Goal: Information Seeking & Learning: Learn about a topic

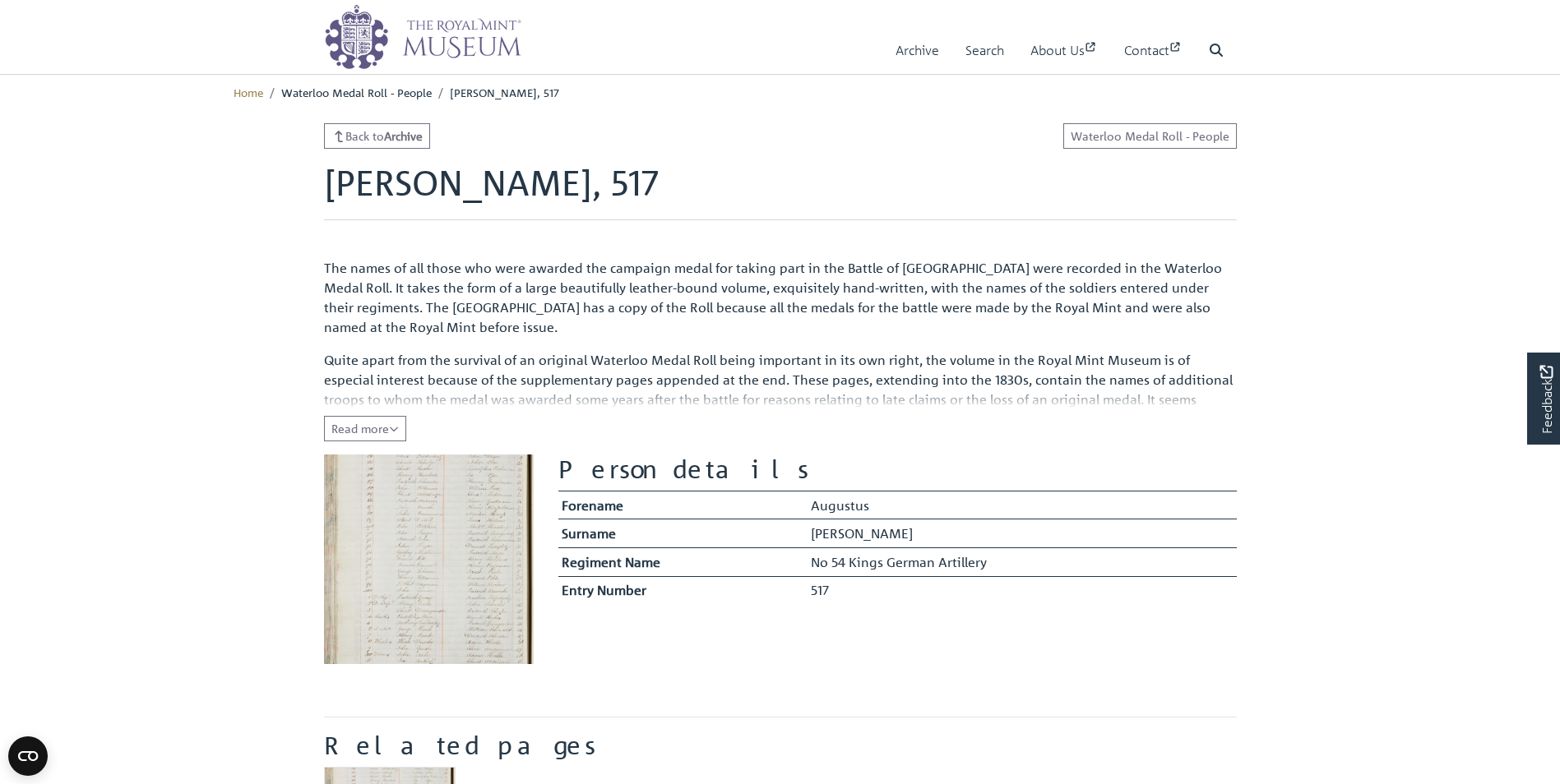
click at [468, 487] on img at bounding box center [429, 559] width 210 height 210
click at [469, 486] on img at bounding box center [429, 559] width 210 height 210
click at [398, 436] on button "Read more Collapse" at bounding box center [365, 428] width 82 height 25
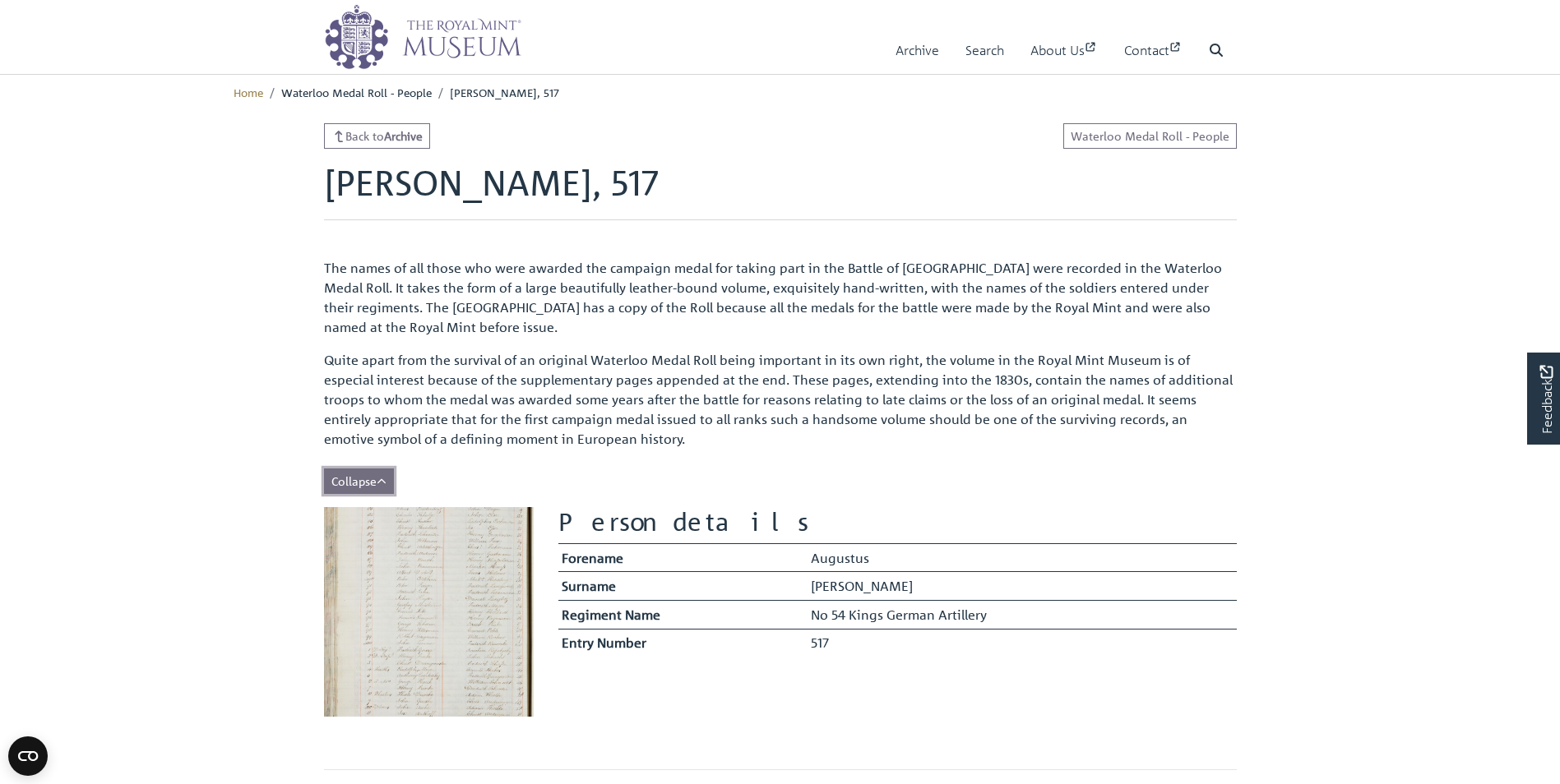
click at [381, 483] on icon "Show less of the content" at bounding box center [381, 481] width 10 height 11
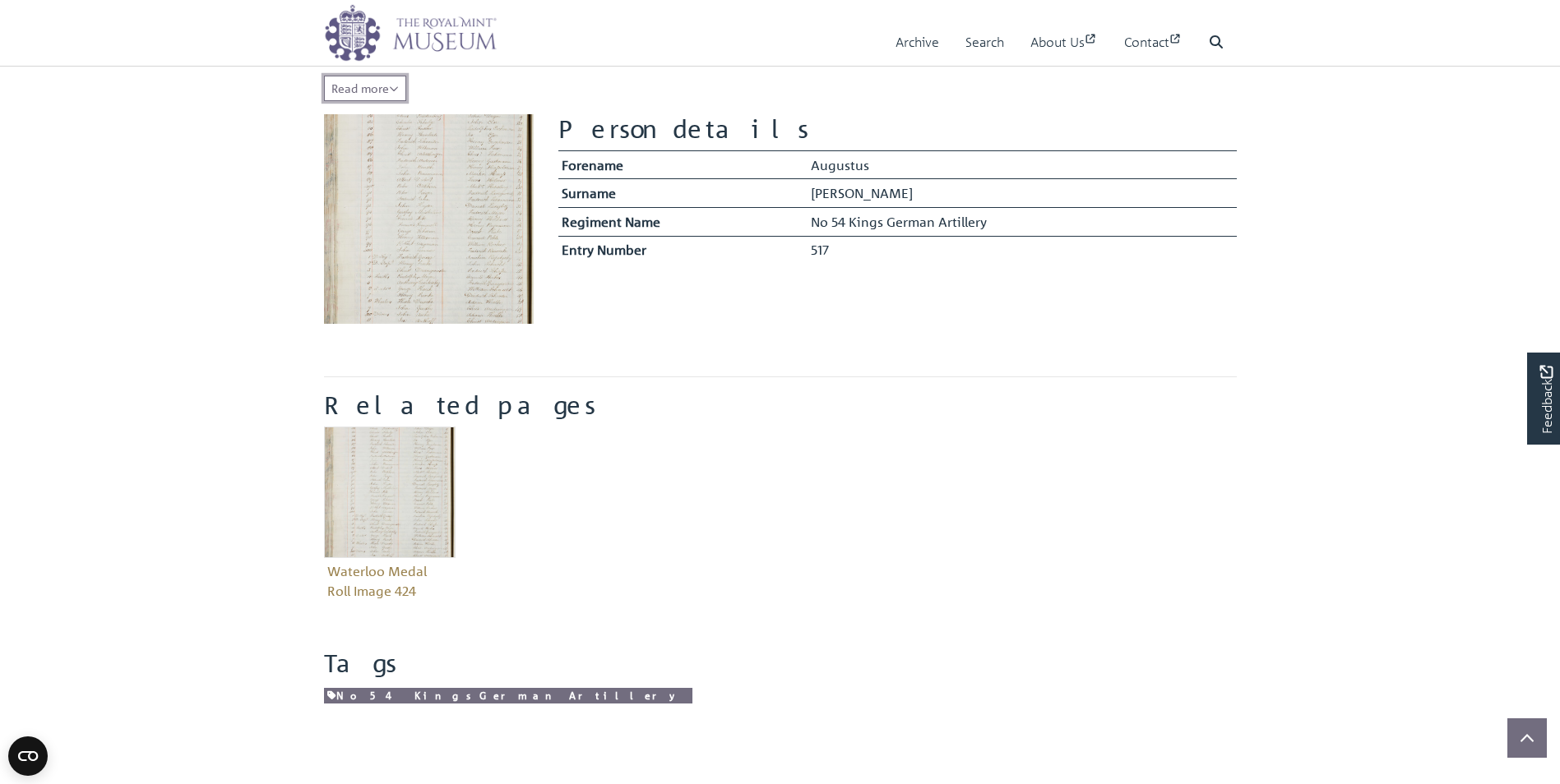
scroll to position [362, 0]
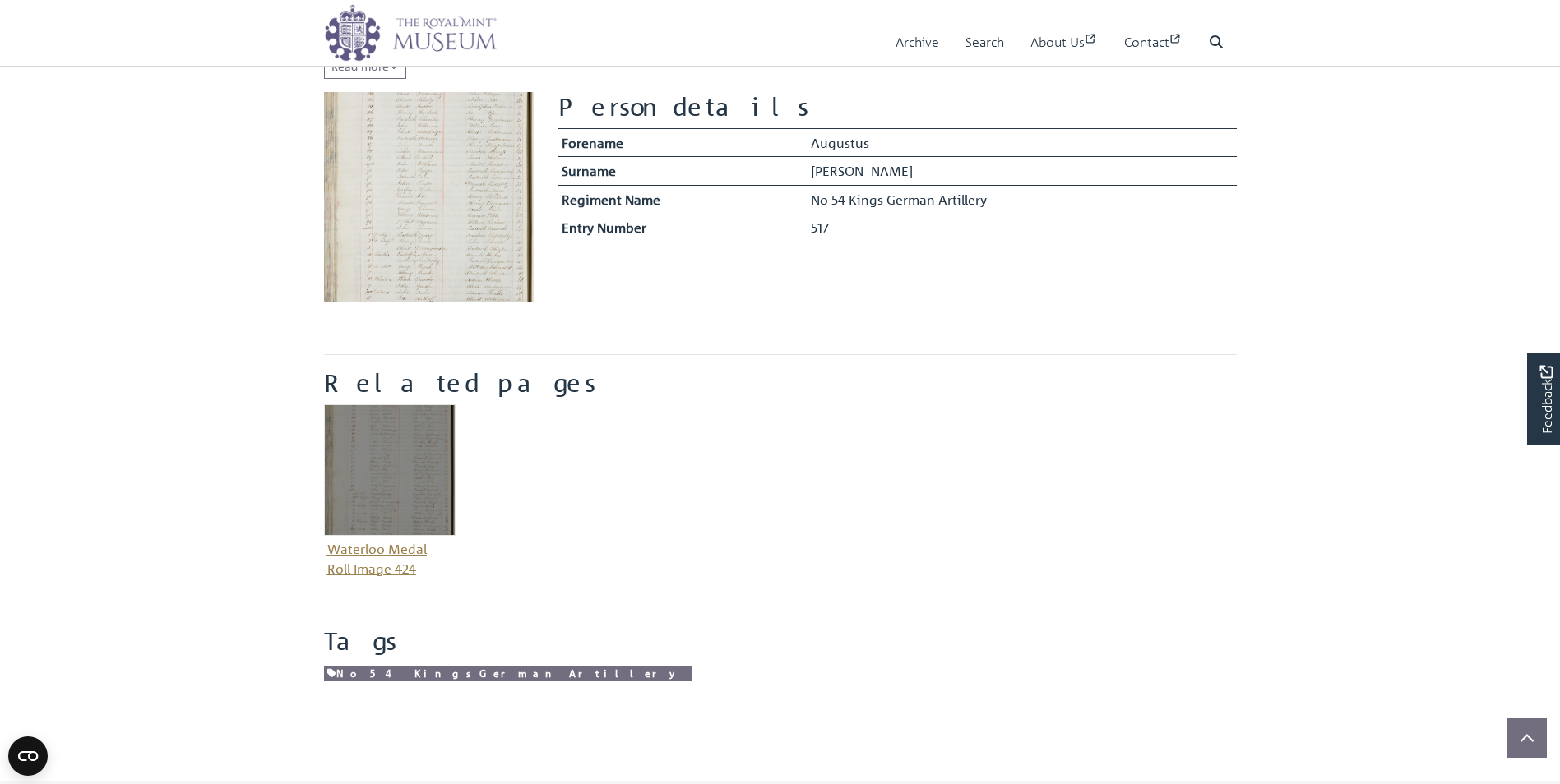
click at [409, 454] on img "Item related to this entity" at bounding box center [390, 470] width 131 height 131
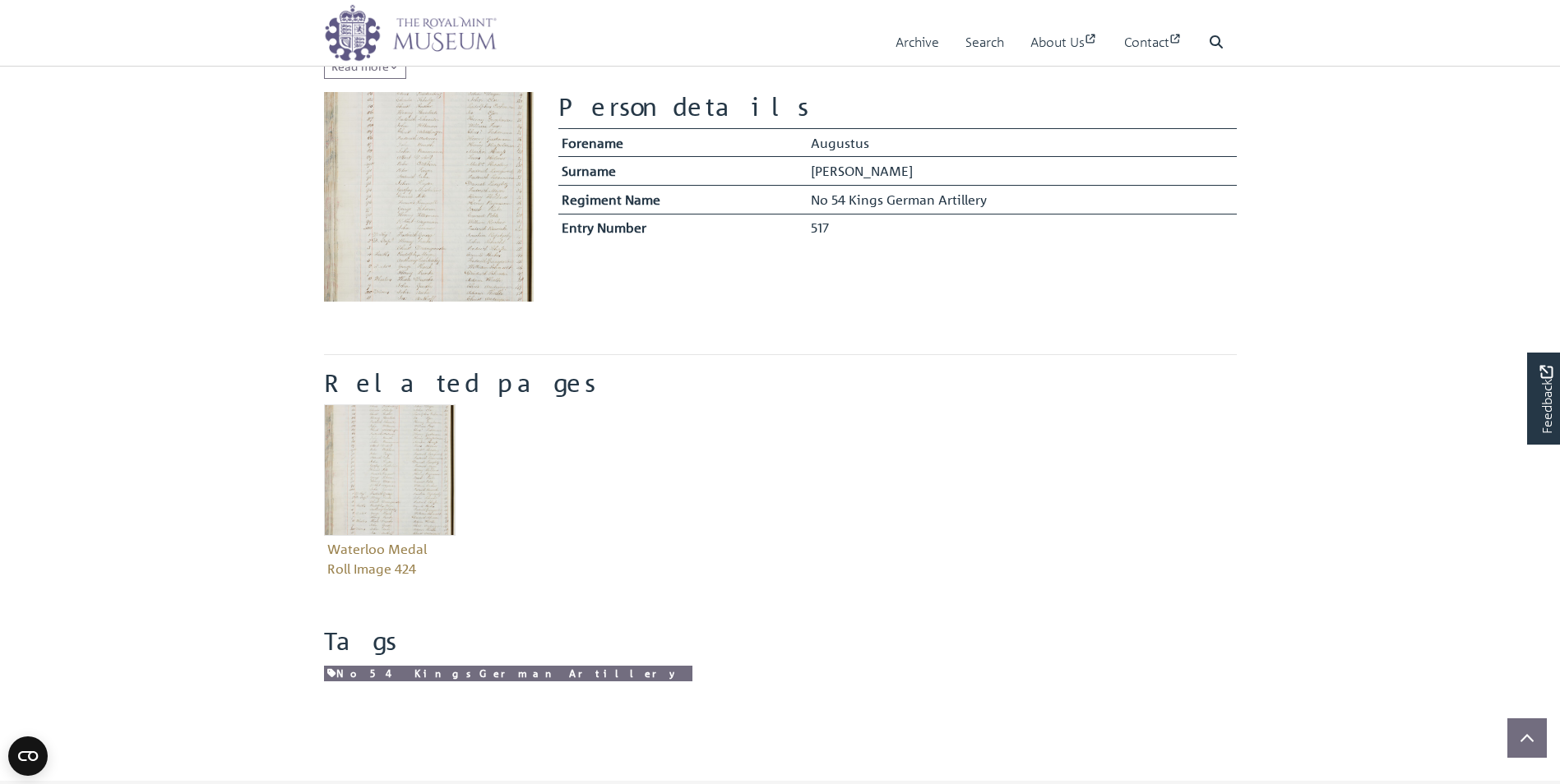
click at [456, 147] on img at bounding box center [429, 197] width 210 height 210
drag, startPoint x: 456, startPoint y: 145, endPoint x: 405, endPoint y: 162, distance: 53.8
click at [405, 162] on img at bounding box center [429, 197] width 210 height 210
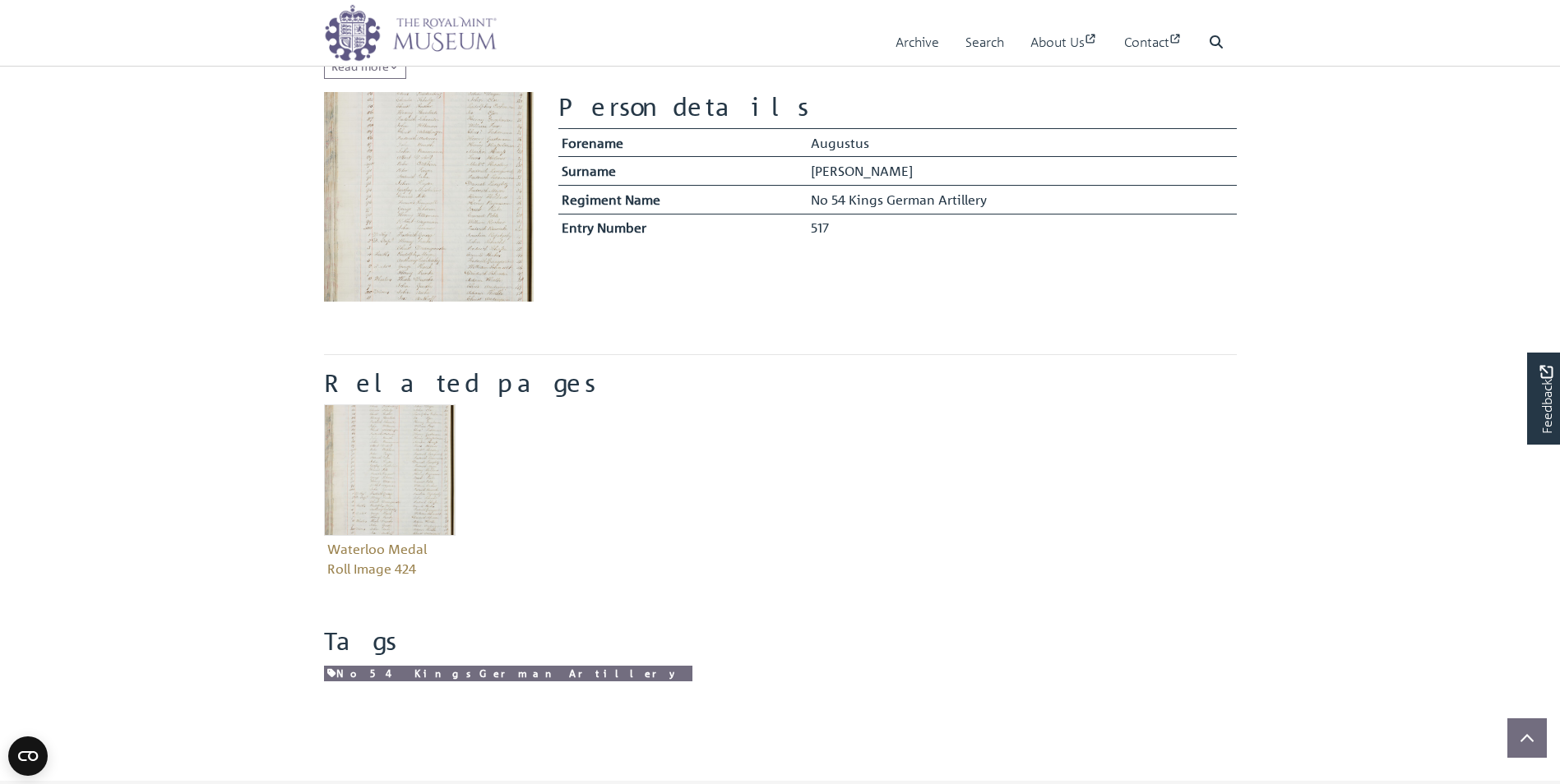
click at [359, 181] on img at bounding box center [429, 197] width 210 height 210
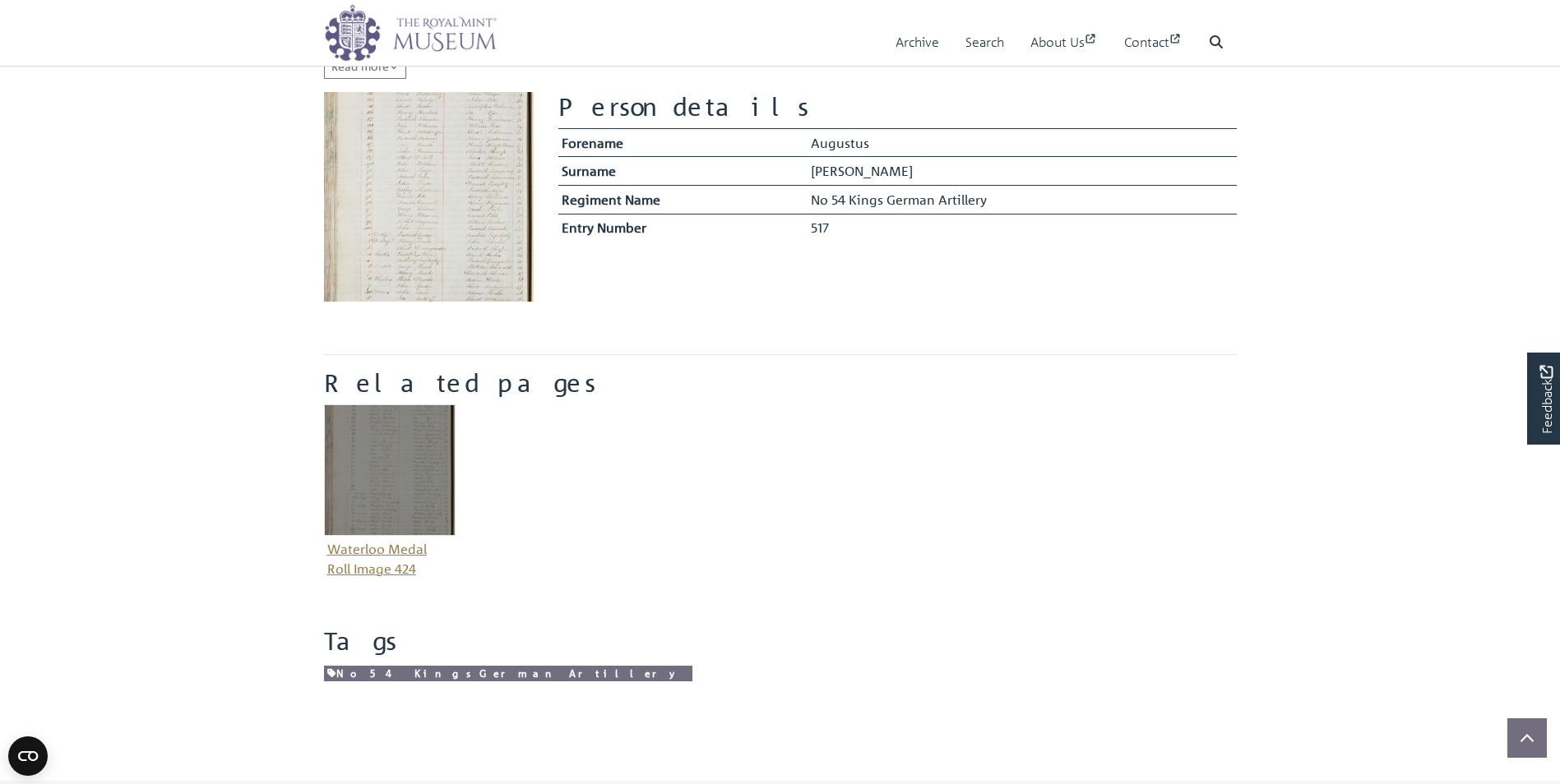
click at [386, 480] on img "Item related to this entity" at bounding box center [390, 470] width 131 height 131
click at [387, 480] on img "Item related to this entity" at bounding box center [390, 470] width 131 height 131
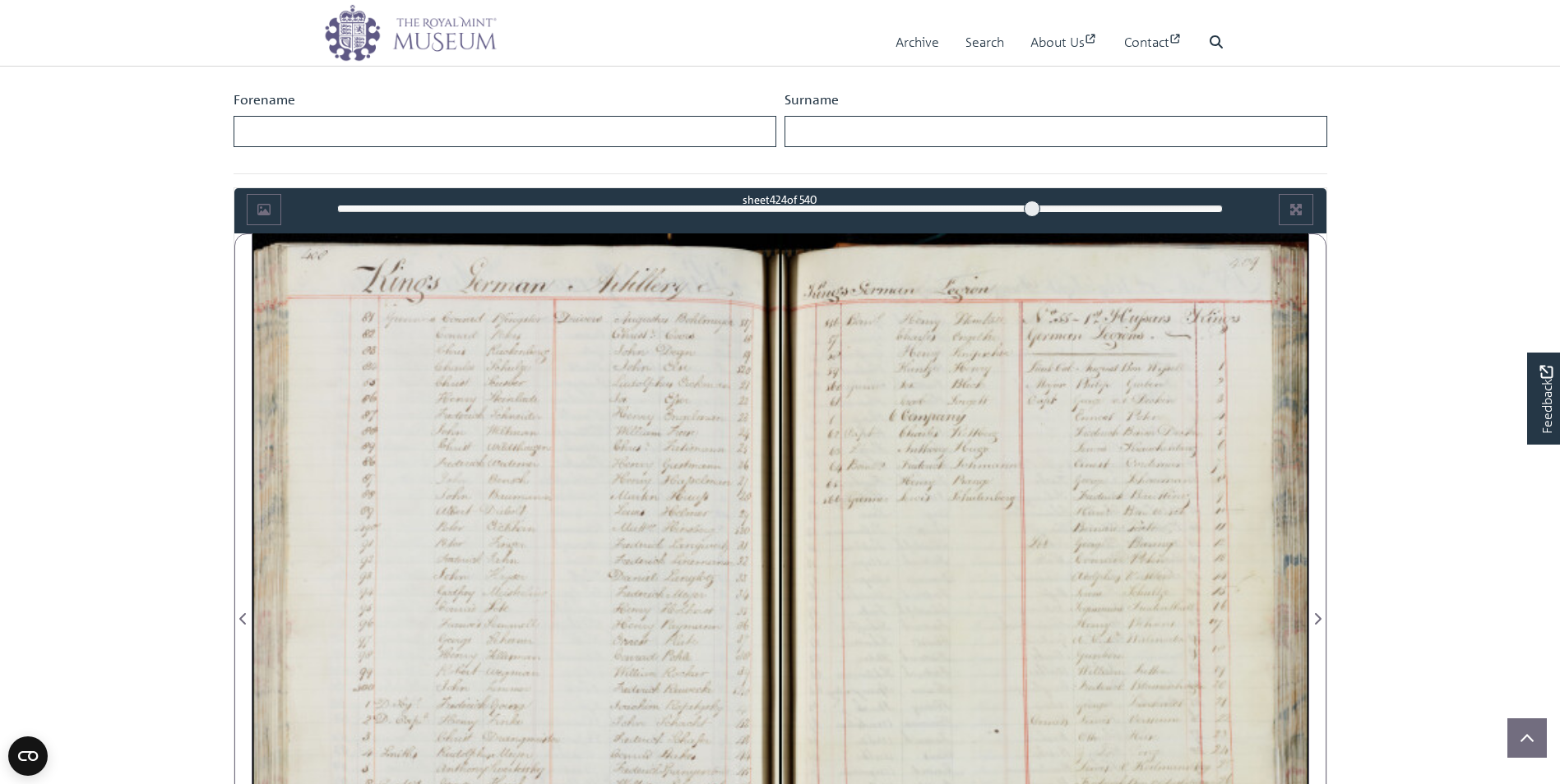
scroll to position [767, 0]
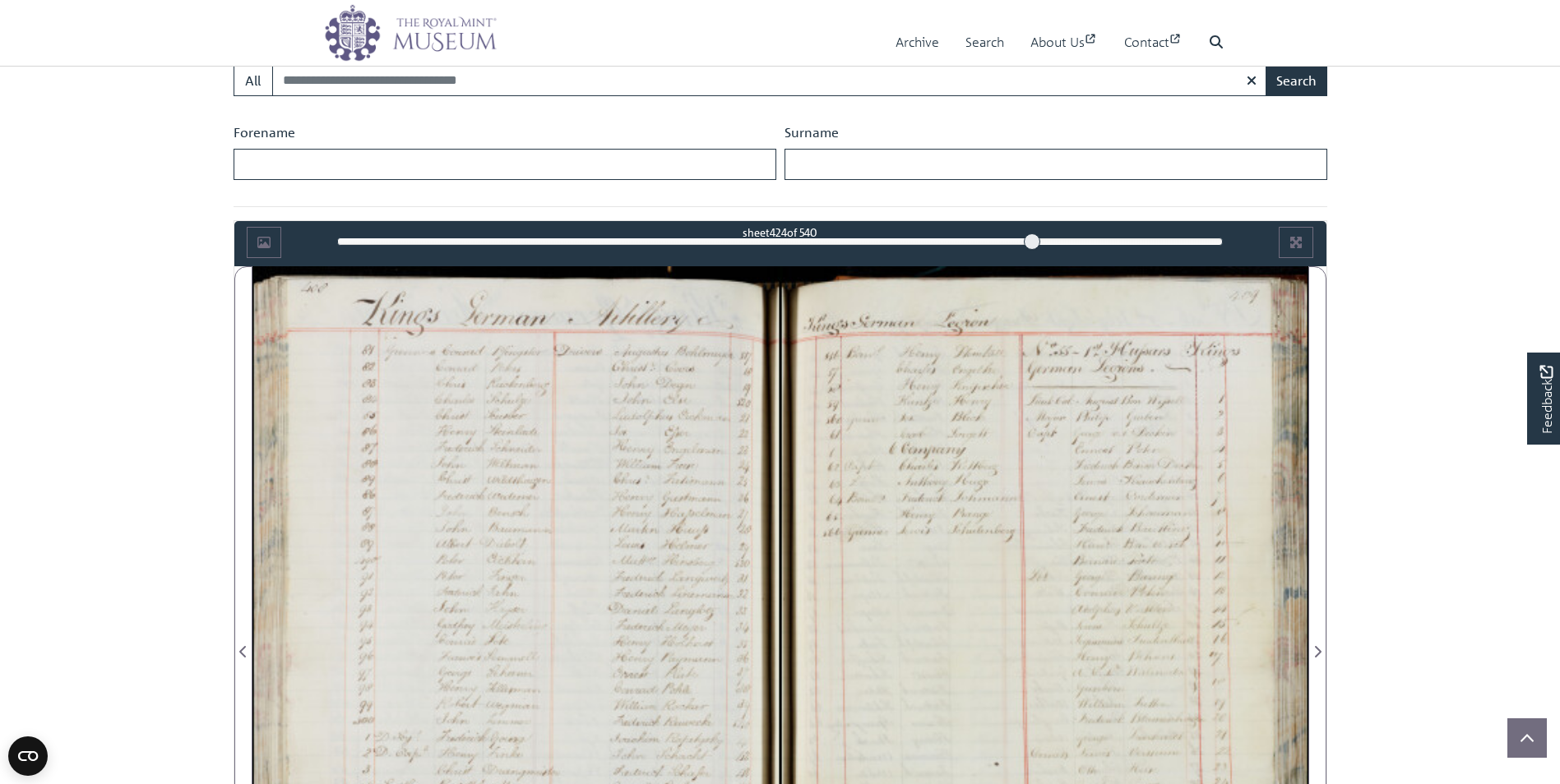
click at [464, 581] on div at bounding box center [515, 642] width 527 height 752
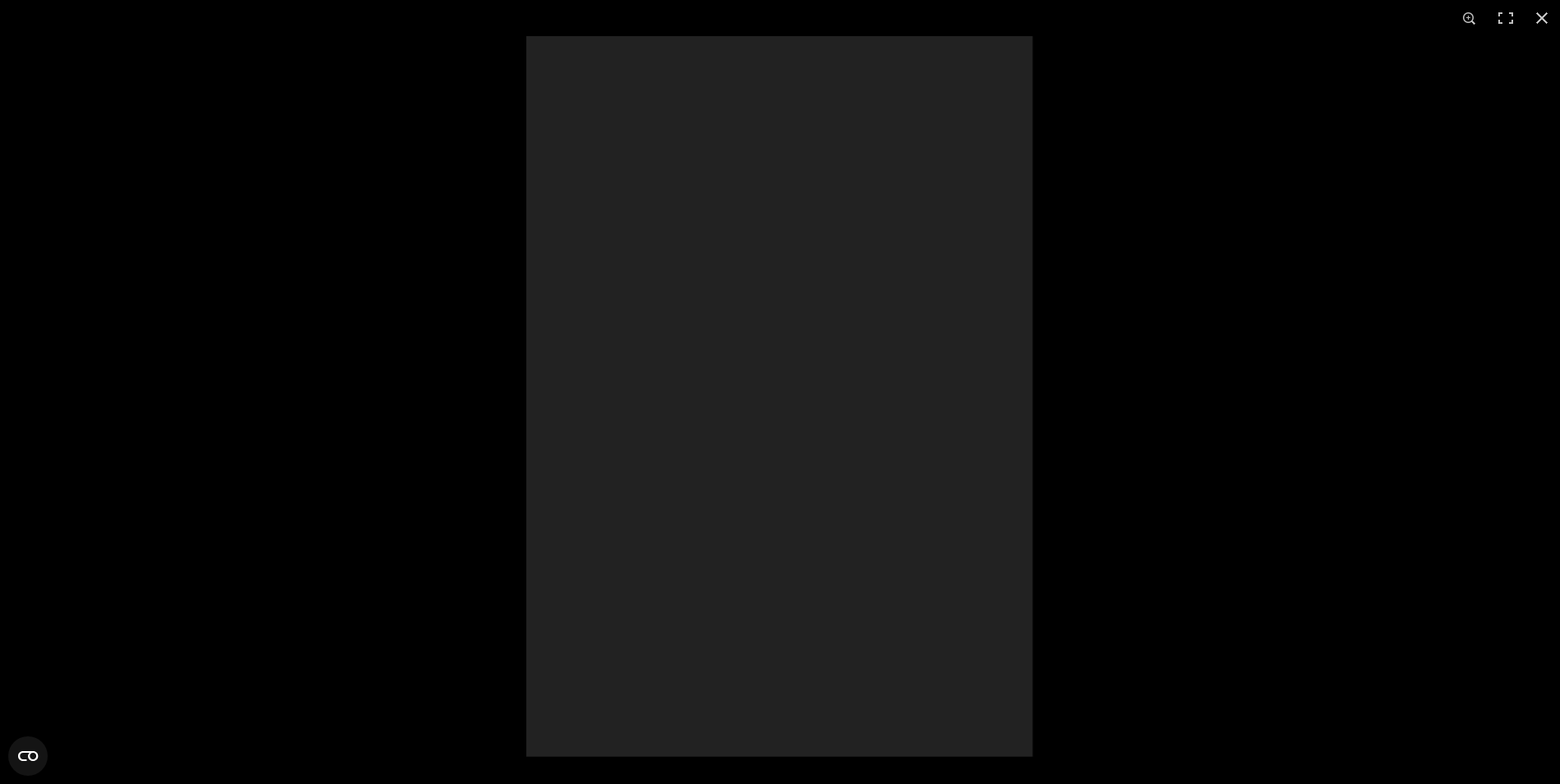
click at [464, 581] on div at bounding box center [780, 392] width 1560 height 784
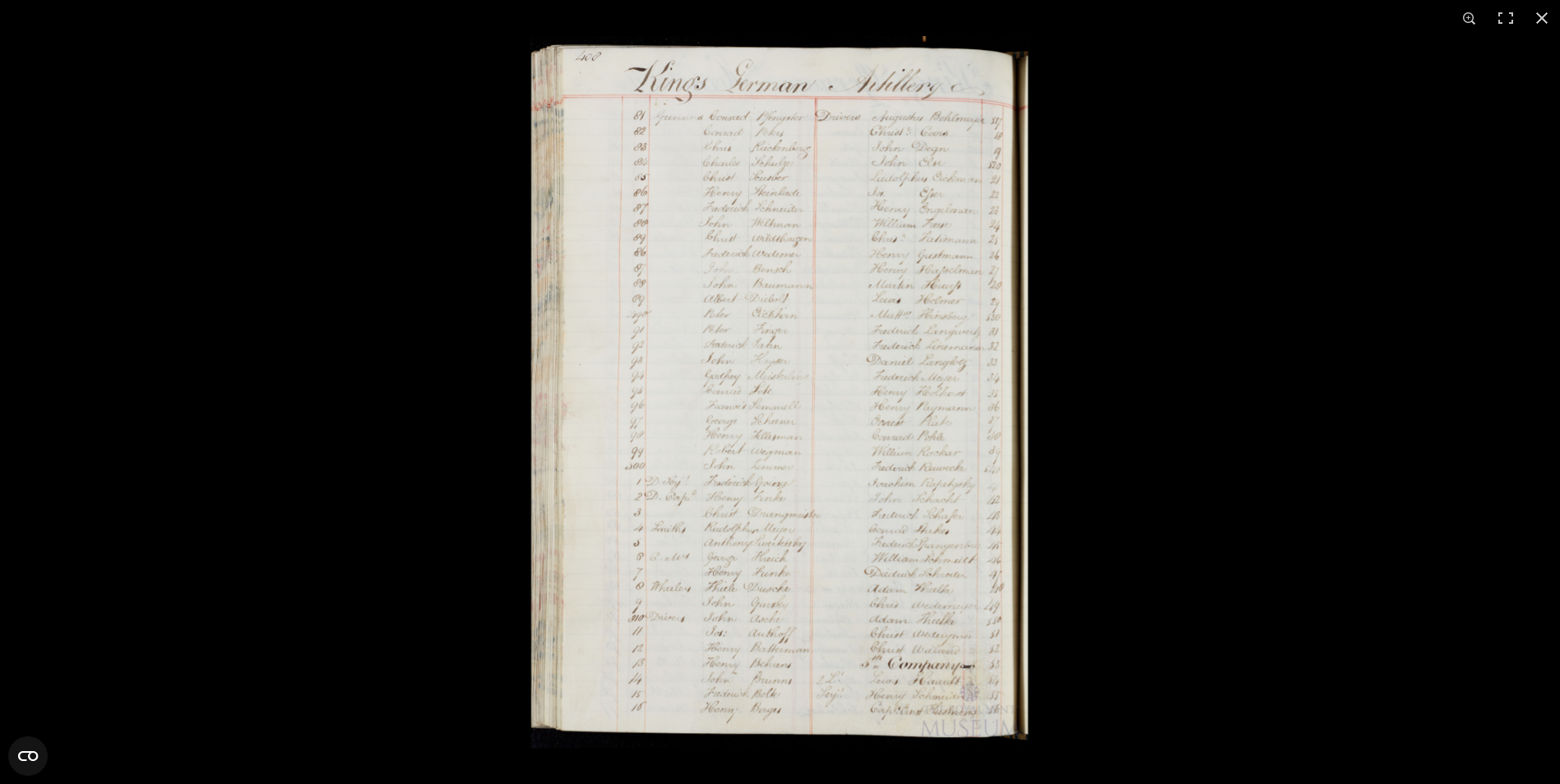
click at [912, 128] on img at bounding box center [780, 392] width 500 height 712
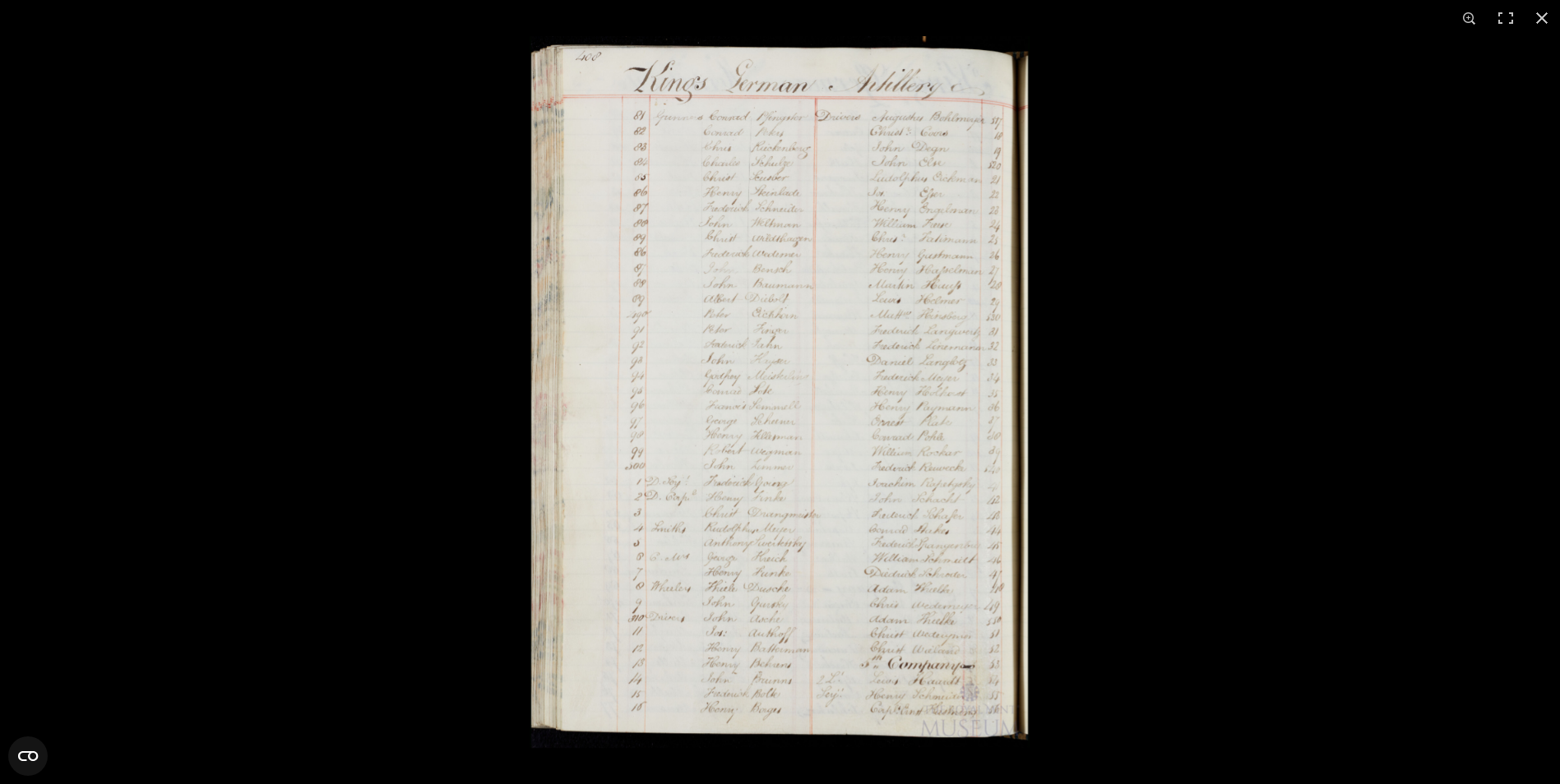
click at [762, 251] on img at bounding box center [780, 392] width 500 height 712
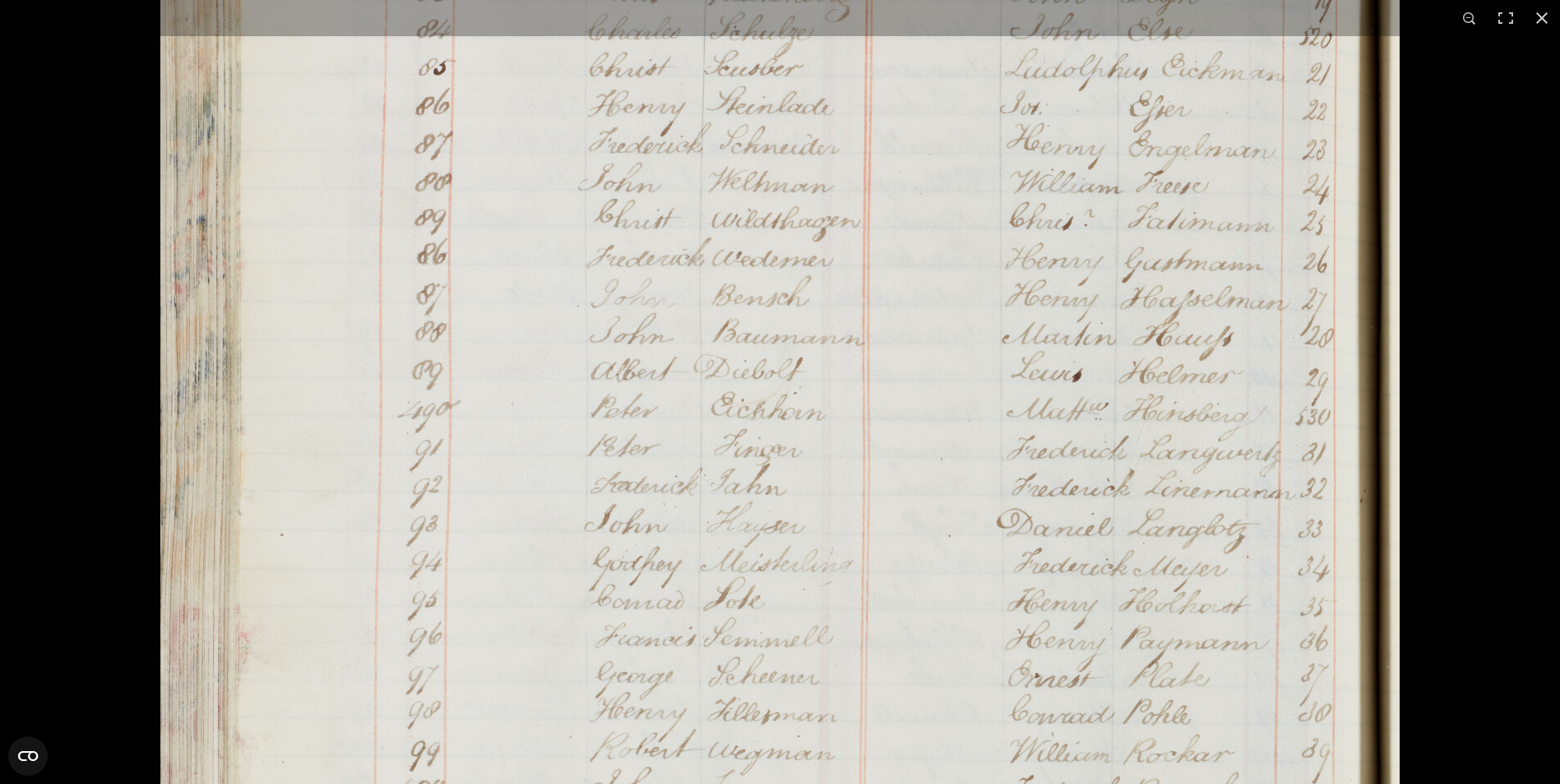
scroll to position [185, 0]
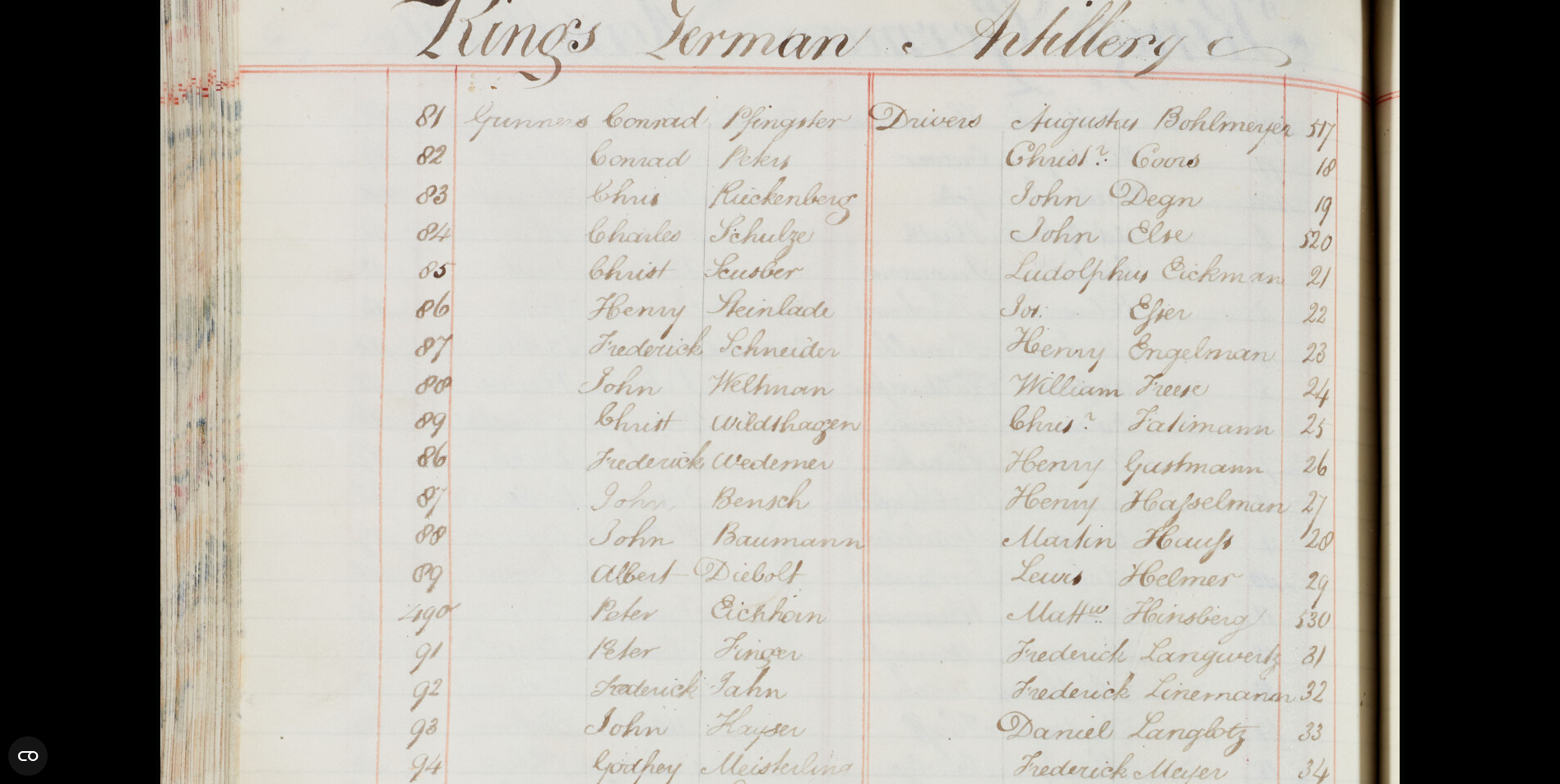
click at [1497, 478] on div at bounding box center [936, 310] width 1560 height 784
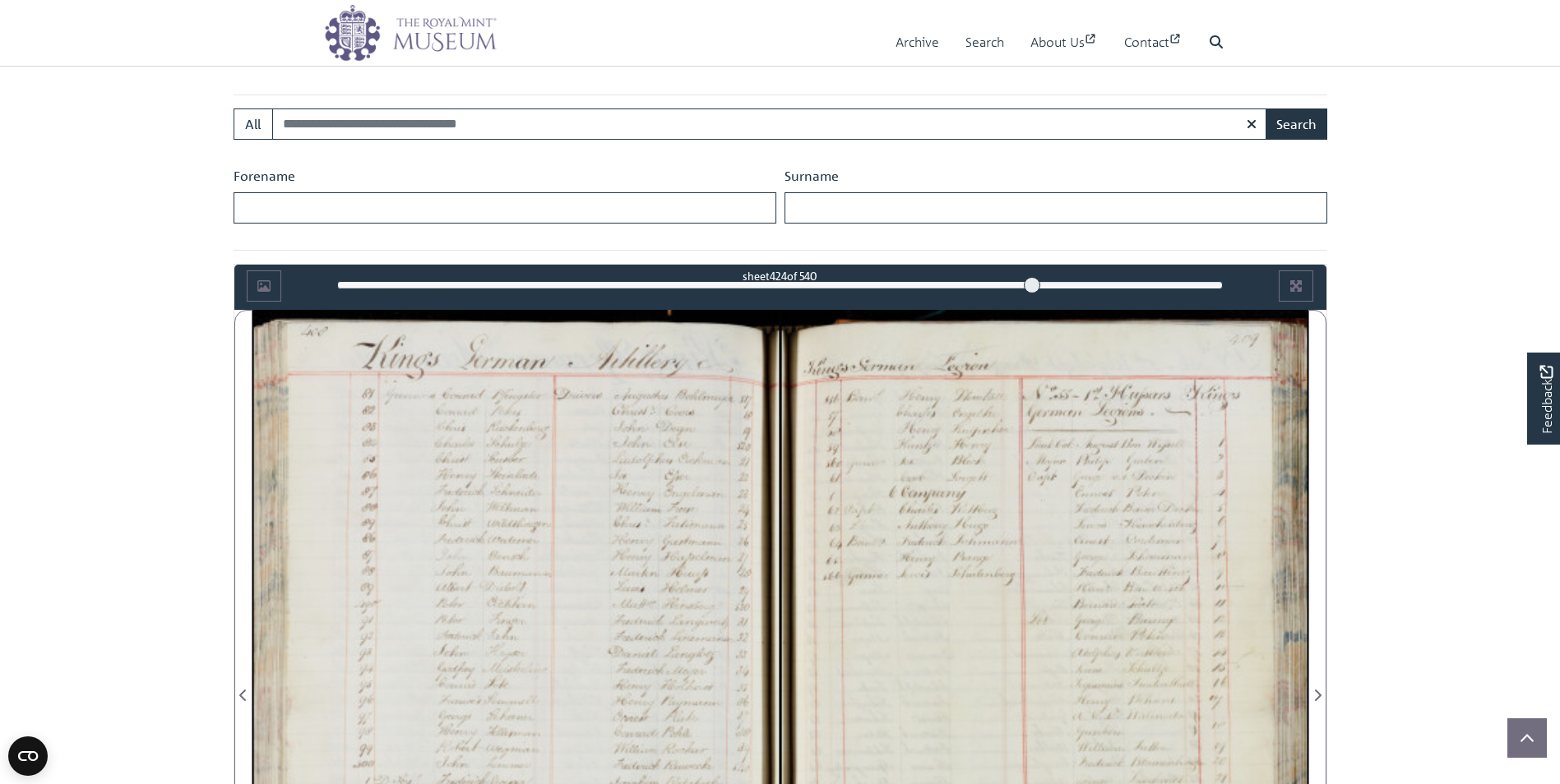
scroll to position [865, 0]
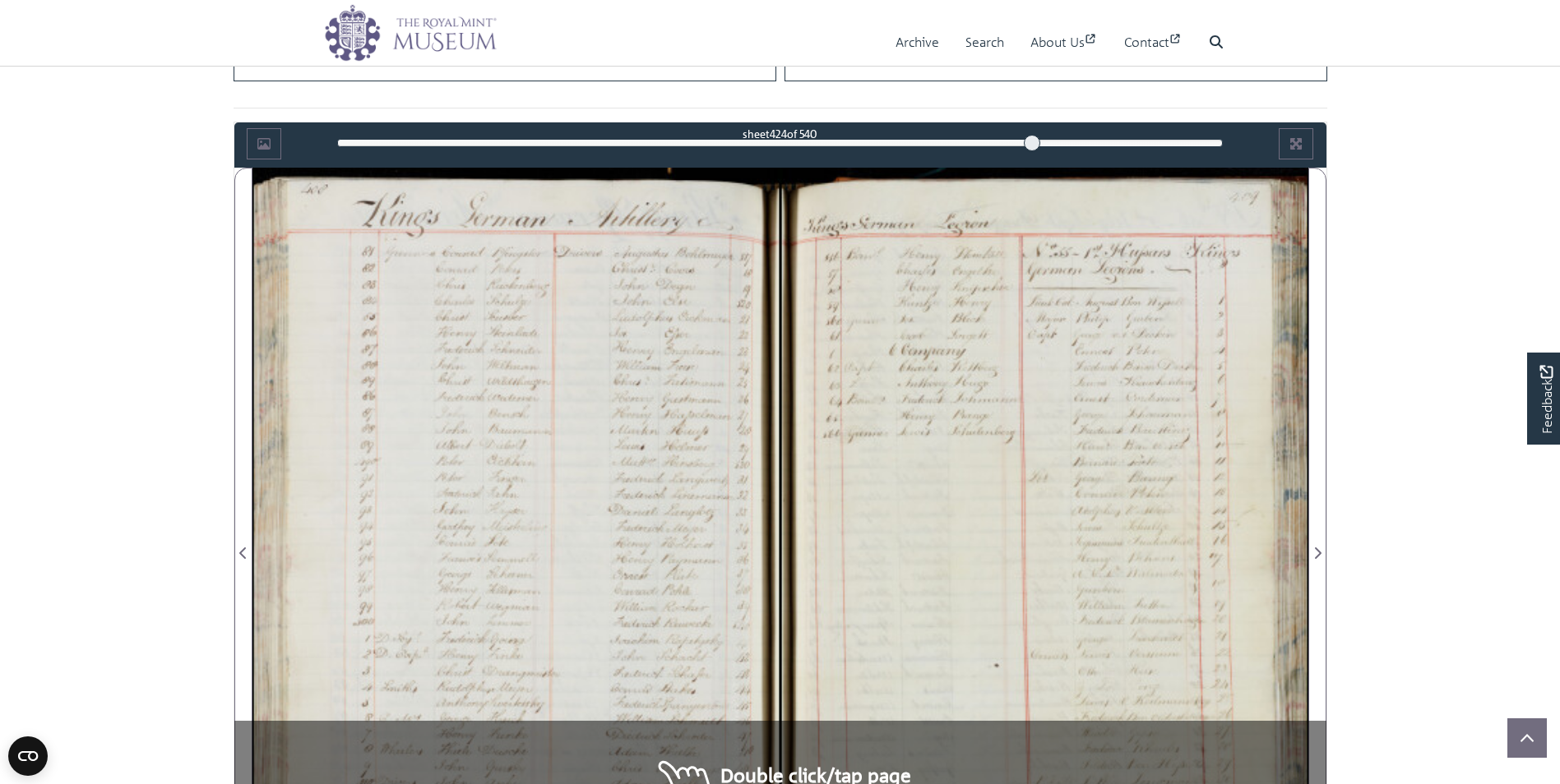
click at [311, 319] on div at bounding box center [515, 543] width 527 height 752
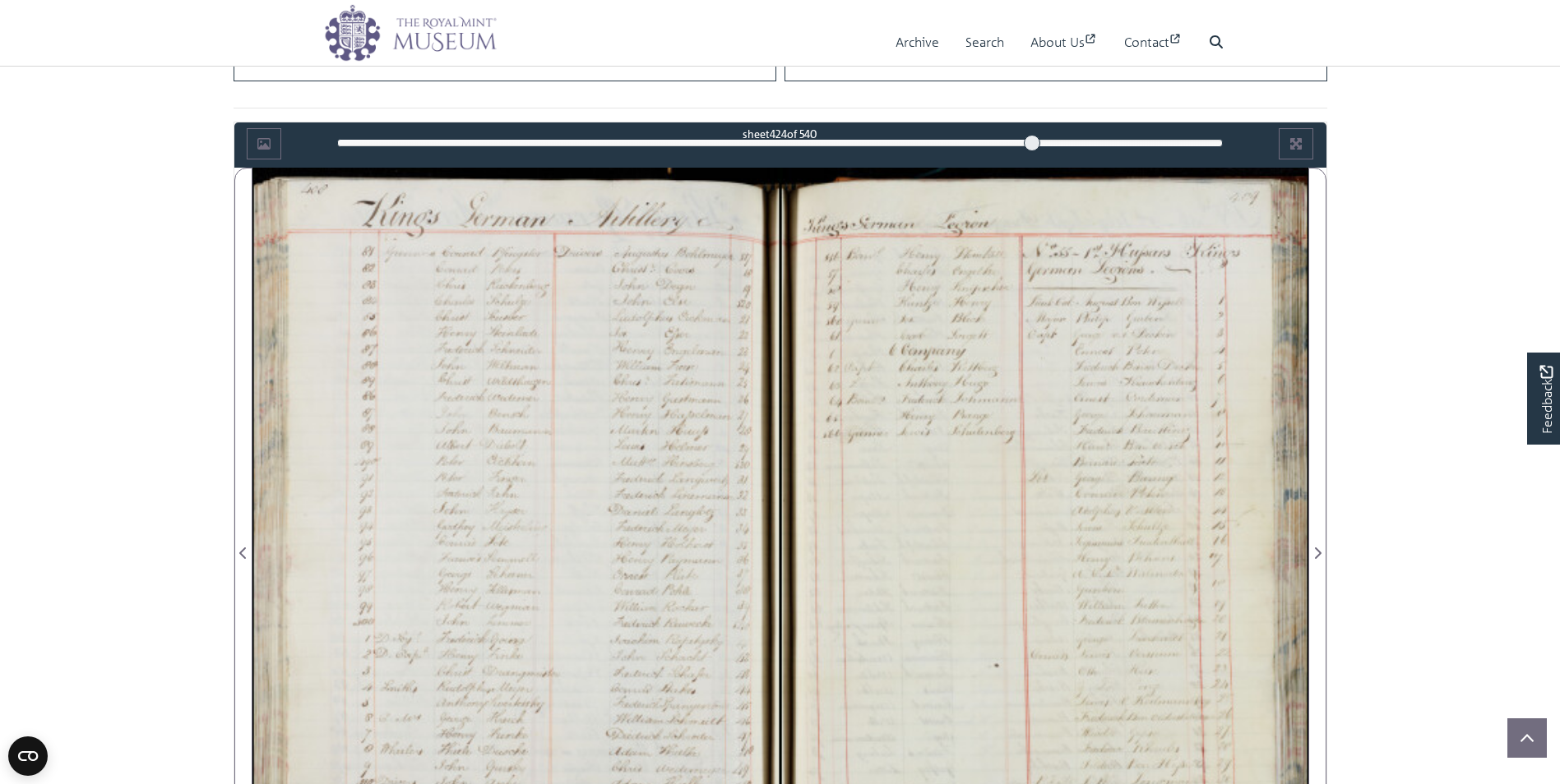
drag, startPoint x: 640, startPoint y: 353, endPoint x: 574, endPoint y: 368, distance: 67.7
click at [574, 368] on div at bounding box center [515, 543] width 527 height 752
click at [573, 369] on div at bounding box center [515, 543] width 527 height 752
drag, startPoint x: 693, startPoint y: 418, endPoint x: 617, endPoint y: 295, distance: 144.6
click at [617, 295] on div at bounding box center [515, 543] width 527 height 752
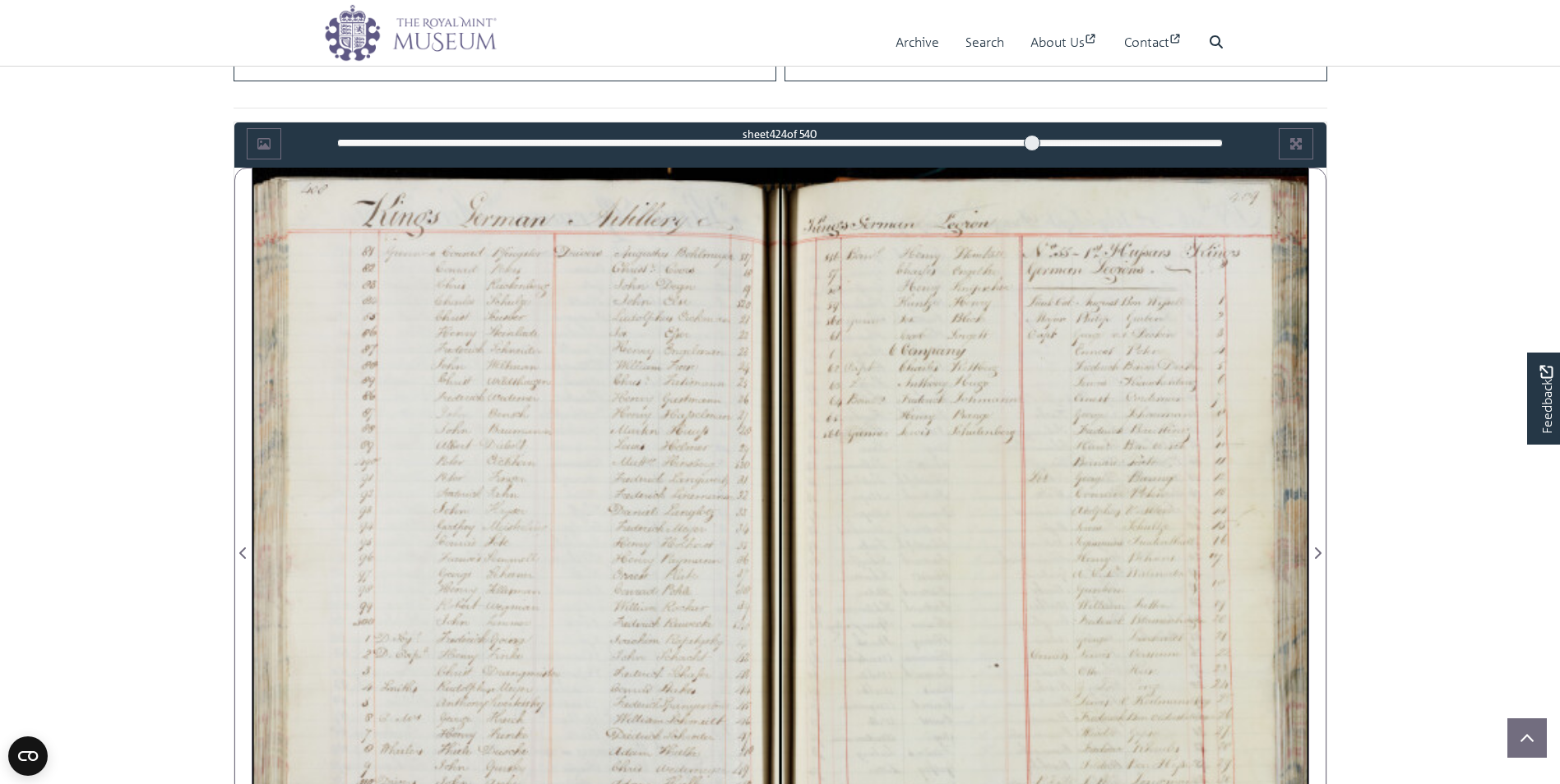
click at [617, 293] on div at bounding box center [515, 543] width 527 height 752
